Goal: Find specific page/section: Find specific page/section

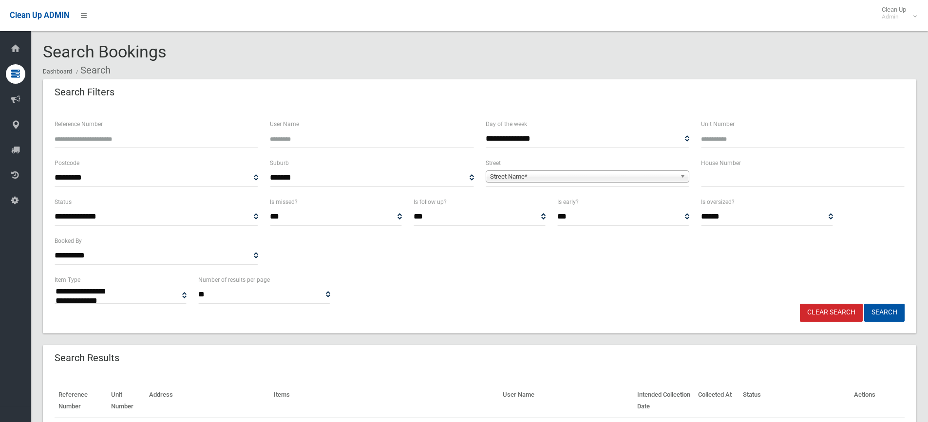
select select
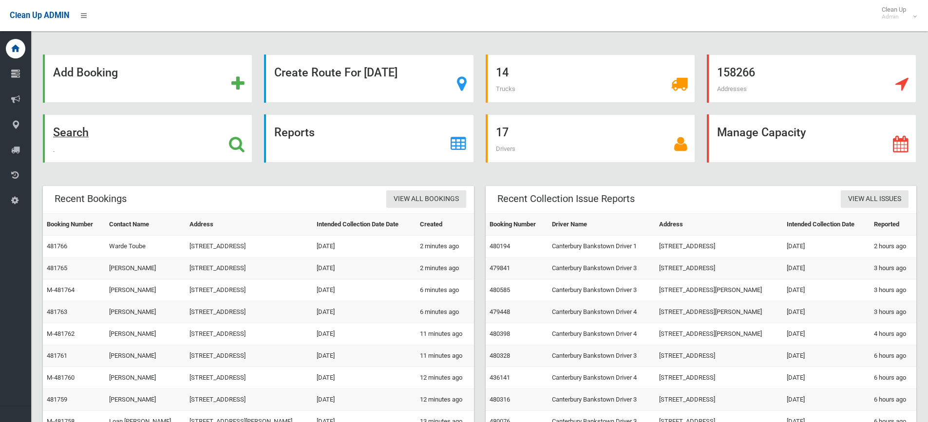
click at [83, 131] on strong "Search" at bounding box center [71, 133] width 36 height 14
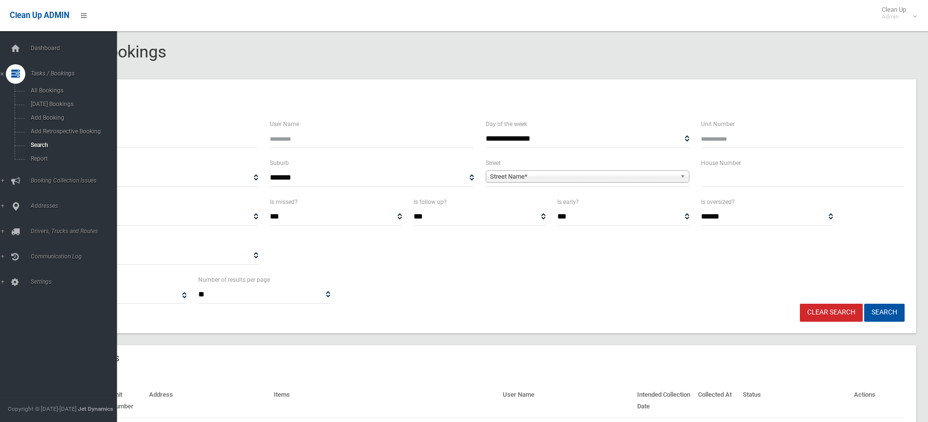
select select
